Goal: Task Accomplishment & Management: Manage account settings

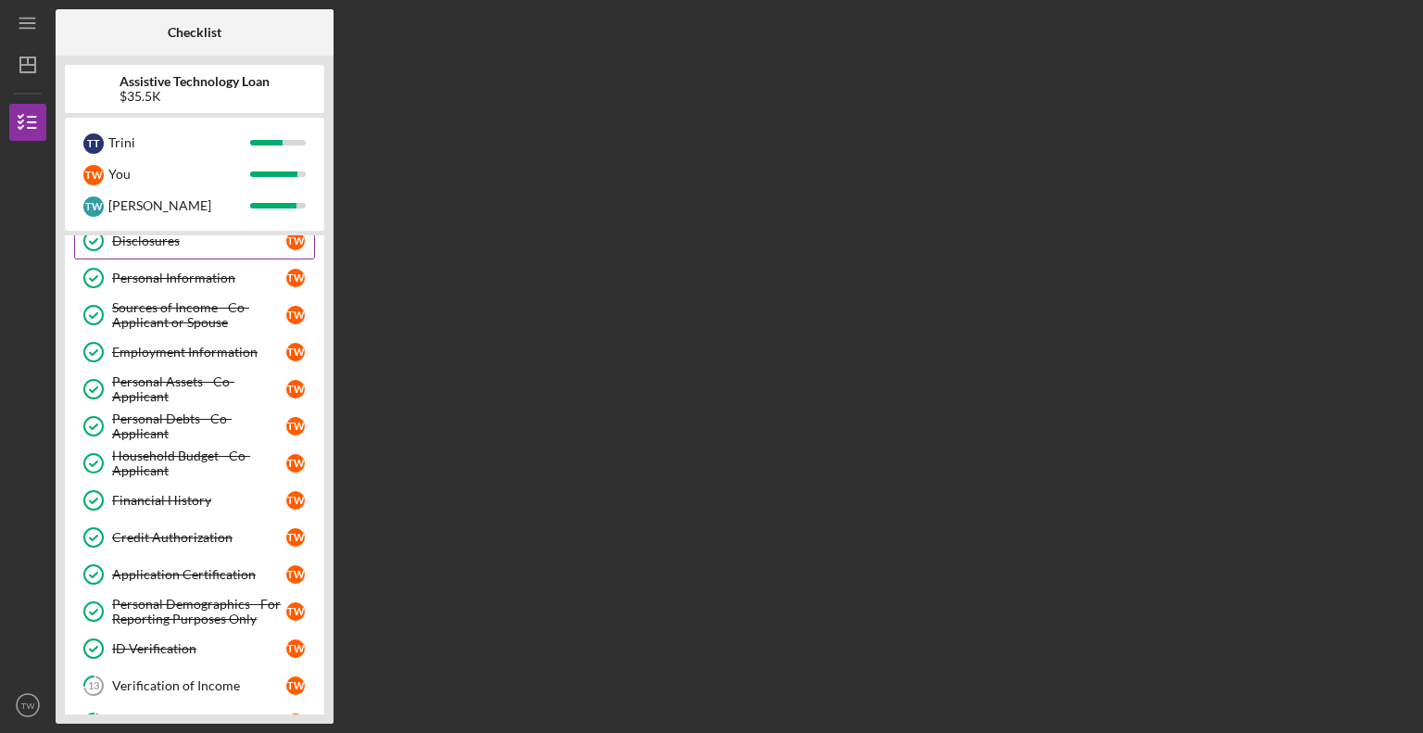
scroll to position [91, 0]
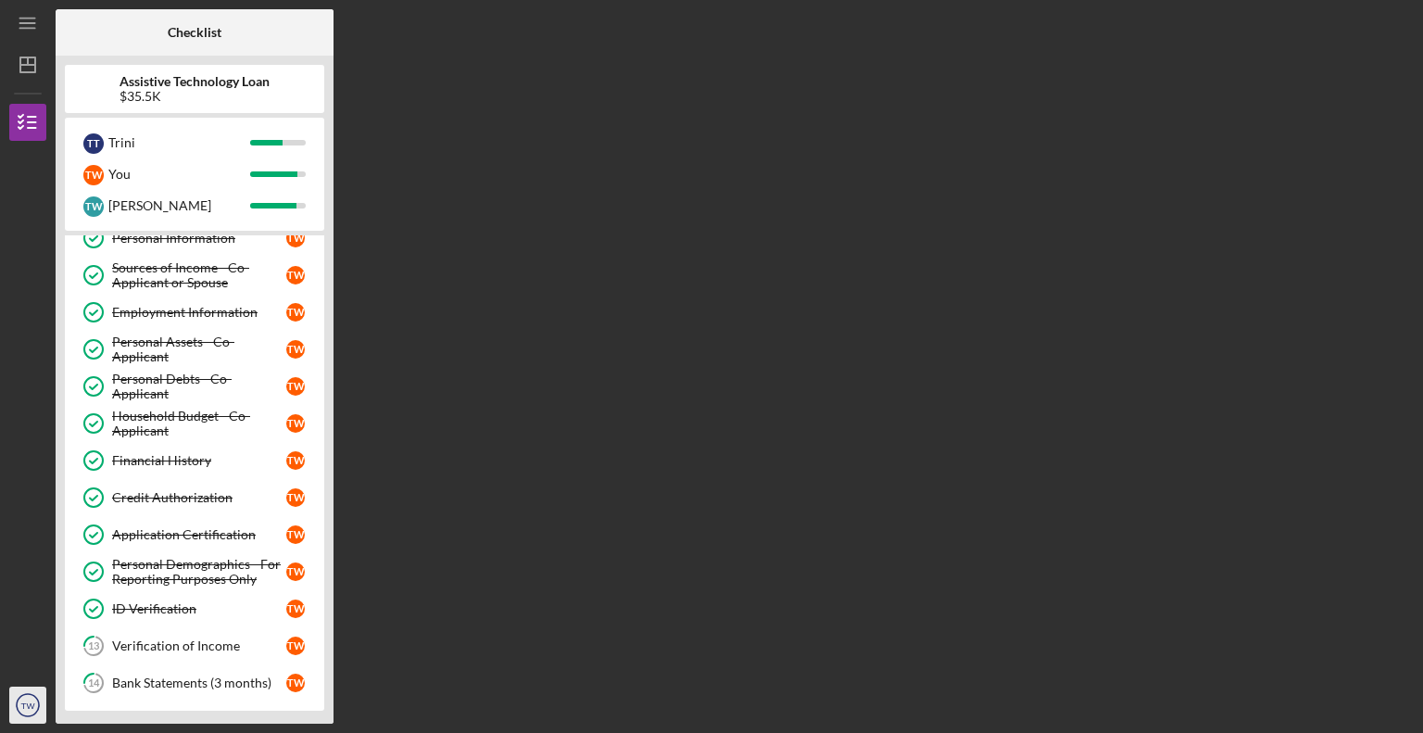
click at [22, 699] on icon "TW" at bounding box center [27, 705] width 37 height 46
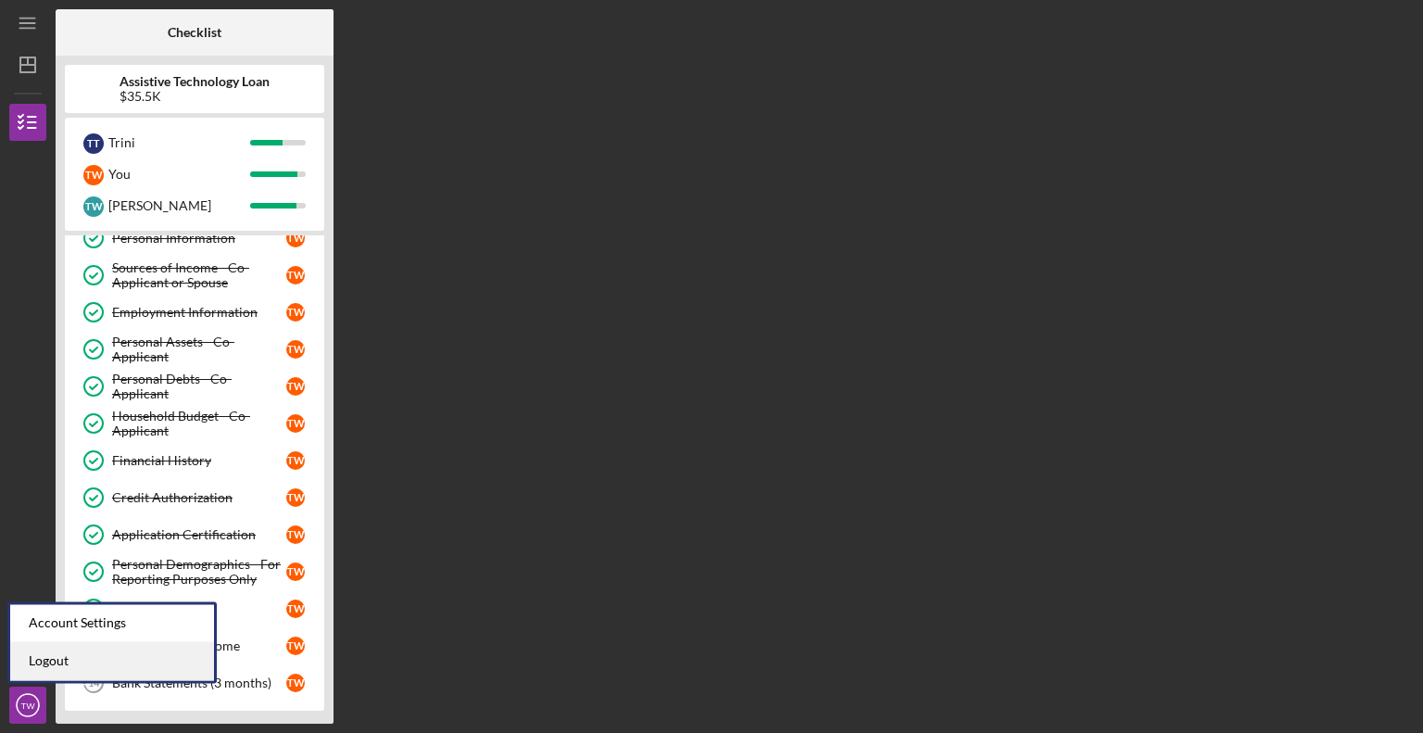
click at [31, 663] on link "Logout" at bounding box center [112, 661] width 204 height 38
